Goal: Navigation & Orientation: Understand site structure

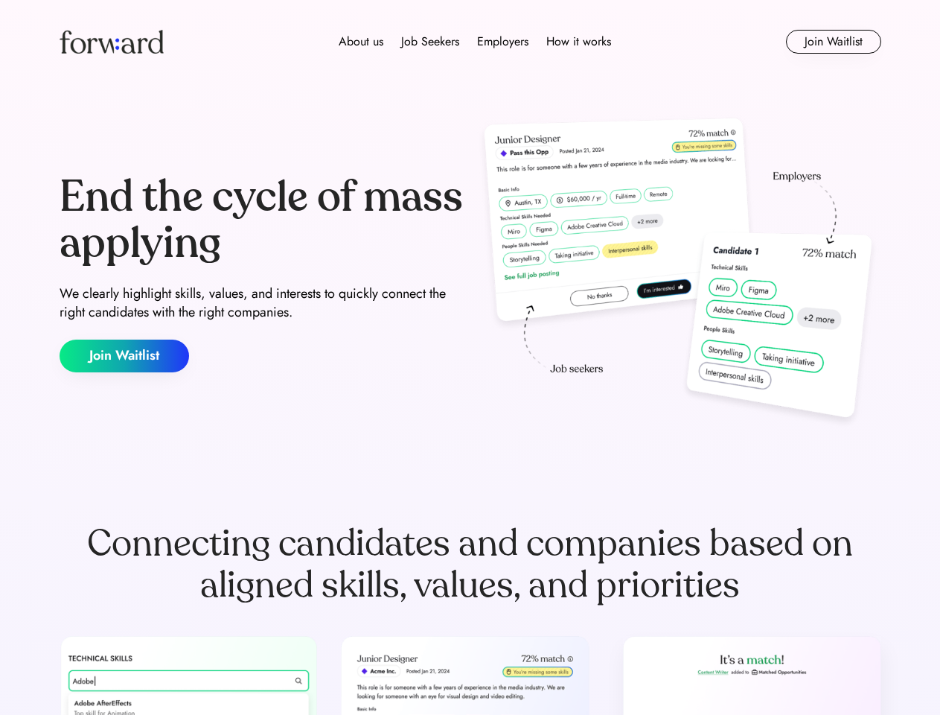
click at [470, 357] on div "End the cycle of mass applying We clearly highlight skills, values, and interes…" at bounding box center [471, 273] width 822 height 320
click at [471, 42] on div "About us Job Seekers Employers How it works" at bounding box center [475, 42] width 587 height 18
click at [112, 42] on img at bounding box center [112, 42] width 104 height 24
click at [475, 42] on div "About us Job Seekers Employers How it works" at bounding box center [475, 42] width 587 height 18
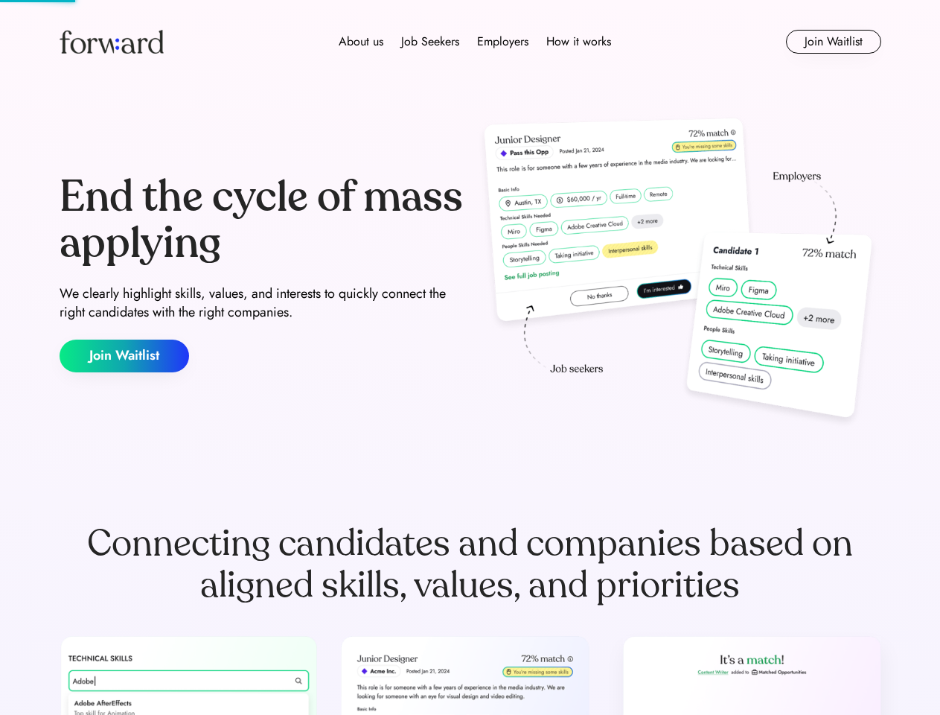
click at [361, 42] on div "About us" at bounding box center [361, 42] width 45 height 18
click at [430, 42] on div "Job Seekers" at bounding box center [430, 42] width 58 height 18
click at [503, 42] on div "Employers" at bounding box center [502, 42] width 51 height 18
click at [578, 42] on div "How it works" at bounding box center [578, 42] width 65 height 18
click at [833, 42] on button "Join Waitlist" at bounding box center [833, 42] width 95 height 24
